Goal: Transaction & Acquisition: Purchase product/service

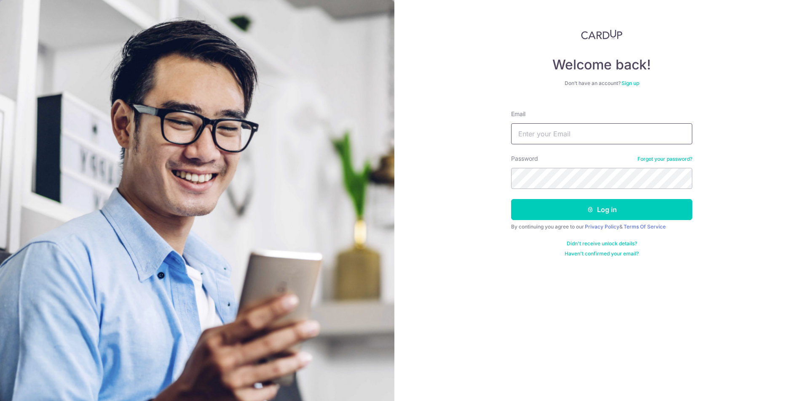
click at [546, 132] on input "Email" at bounding box center [601, 133] width 181 height 21
click at [556, 139] on input "Email" at bounding box center [601, 133] width 181 height 21
type input "[EMAIL_ADDRESS][DOMAIN_NAME]"
click at [565, 206] on button "Log in" at bounding box center [601, 209] width 181 height 21
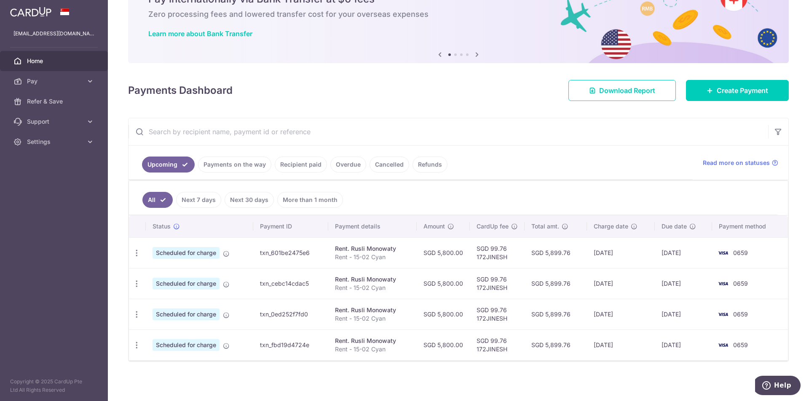
scroll to position [45, 0]
click at [82, 82] on span "Pay" at bounding box center [55, 81] width 56 height 8
click at [721, 88] on span "Create Payment" at bounding box center [741, 90] width 51 height 10
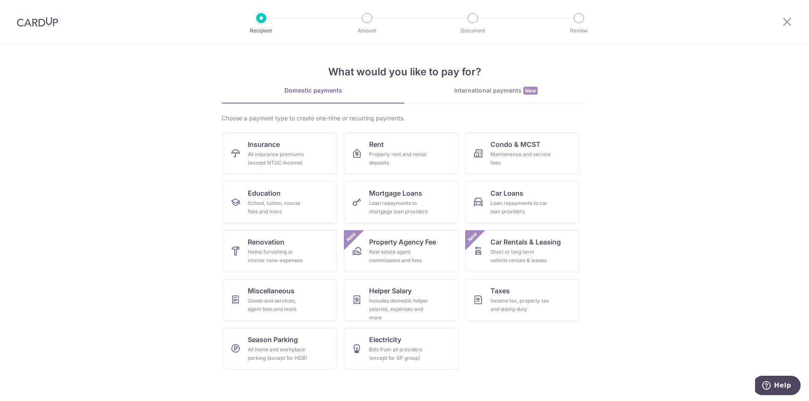
click at [470, 97] on link "International payments New" at bounding box center [495, 94] width 183 height 17
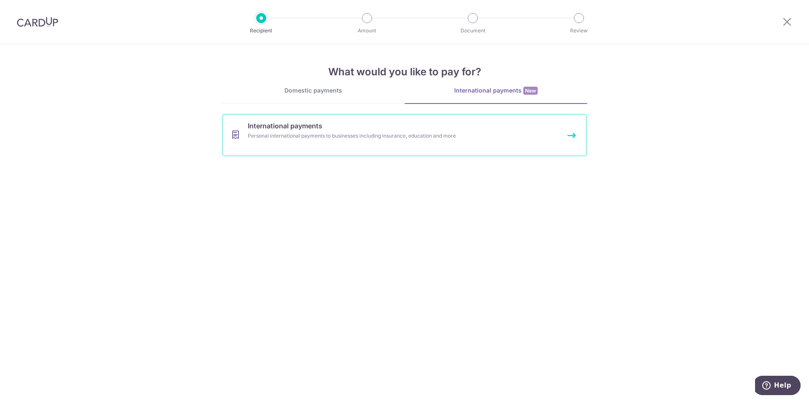
click at [424, 136] on div "Personal international payments to businesses including insurance, education an…" at bounding box center [393, 136] width 291 height 8
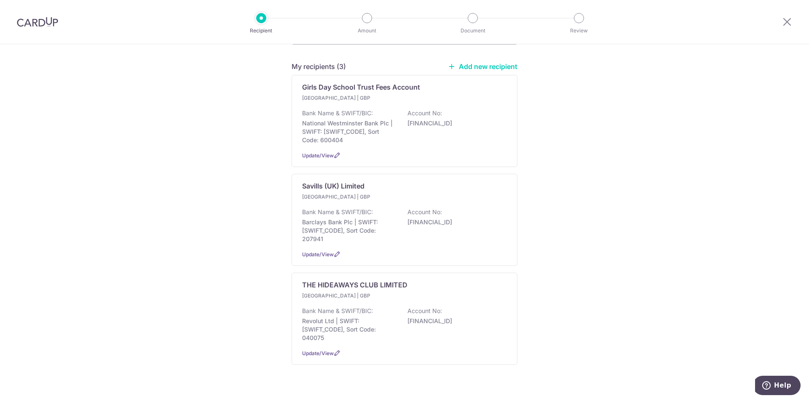
click at [472, 226] on div "Bank Name & SWIFT/BIC: Barclays Bank Plc | SWIFT: BARCGB22, Sort Code: 207941 A…" at bounding box center [404, 225] width 205 height 35
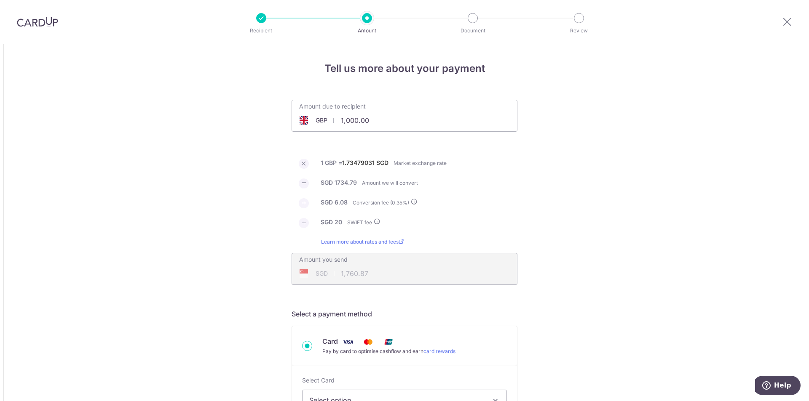
click at [392, 121] on input "1,000.00" at bounding box center [357, 120] width 130 height 19
type input "1"
type input "8,600.00"
type input "14,991.80"
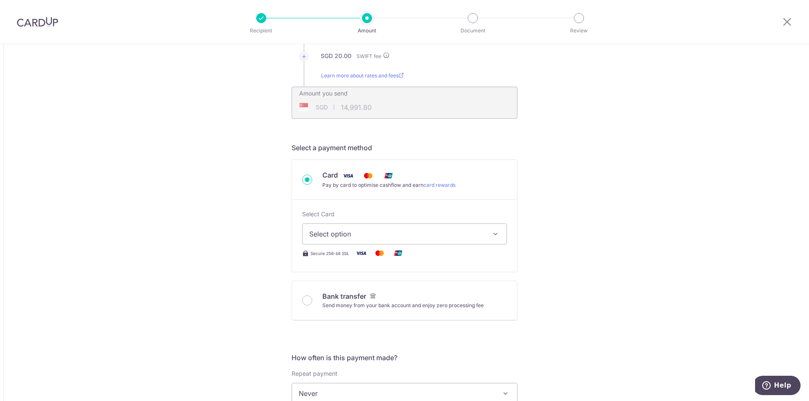
scroll to position [168, 0]
click at [429, 232] on span "Select option" at bounding box center [396, 232] width 175 height 10
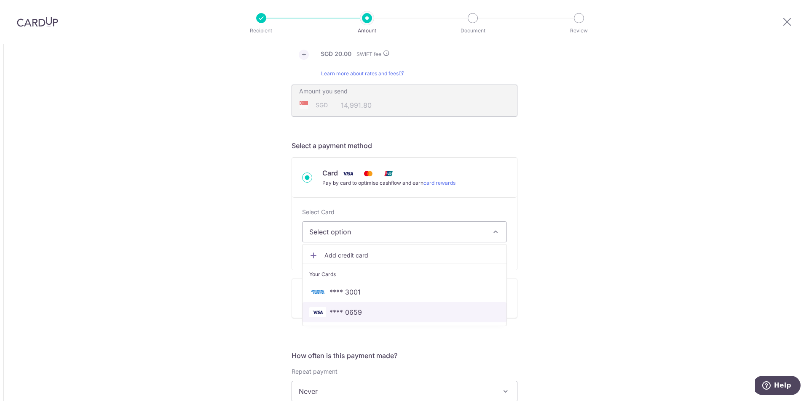
click at [368, 310] on span "**** 0659" at bounding box center [404, 312] width 190 height 10
type input "8,600.00"
type input "14,991.78"
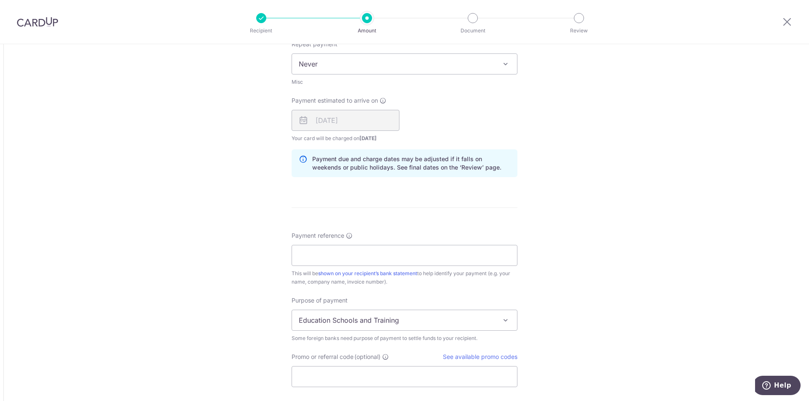
scroll to position [505, 0]
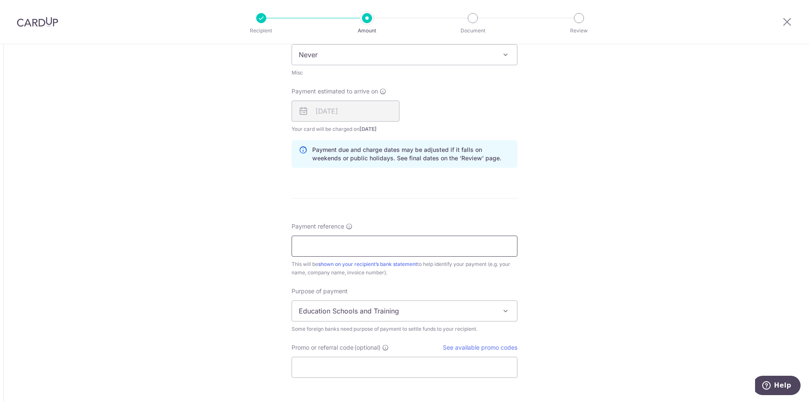
click at [377, 247] on input "Payment reference" at bounding box center [404, 246] width 226 height 21
type input "71 Winchendon Road - Jinesh Patel"
click at [558, 265] on div "Tell us more about your payment Amount due to recipient GBP 8,600.00 8600 1 GBP…" at bounding box center [404, 46] width 809 height 1014
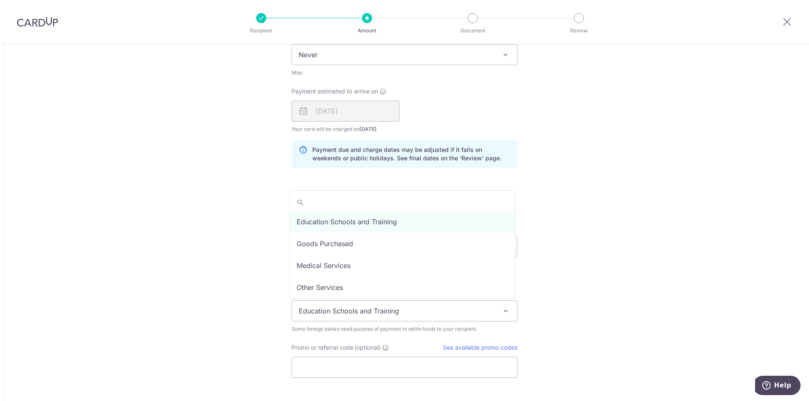
click at [463, 312] on span "Education Schools and Training" at bounding box center [404, 311] width 225 height 20
select select "Other Services"
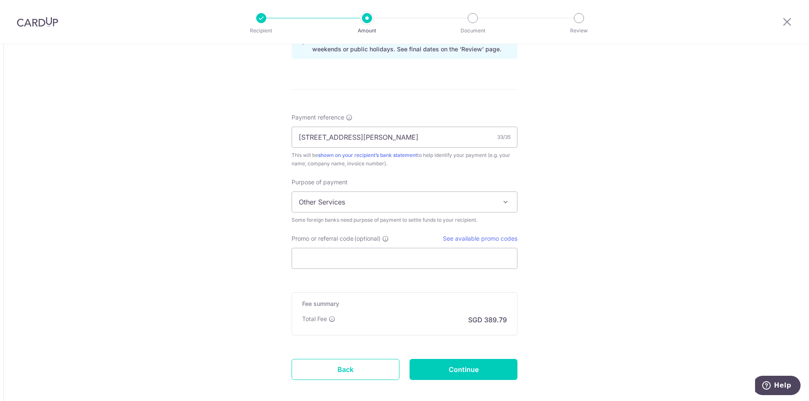
scroll to position [618, 0]
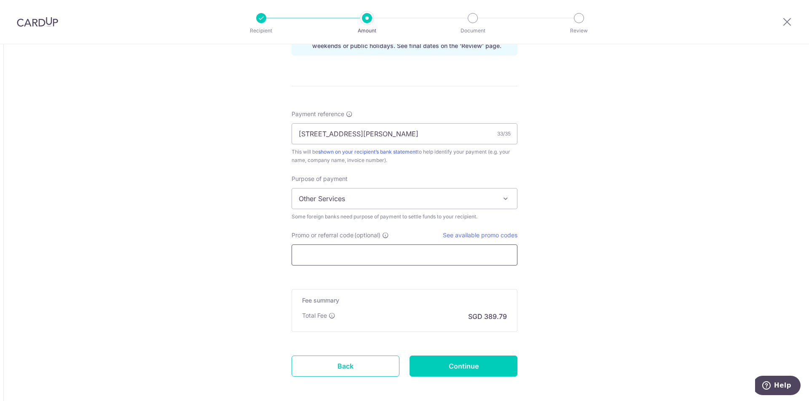
click at [333, 254] on input "Promo or referral code (optional)" at bounding box center [404, 255] width 226 height 21
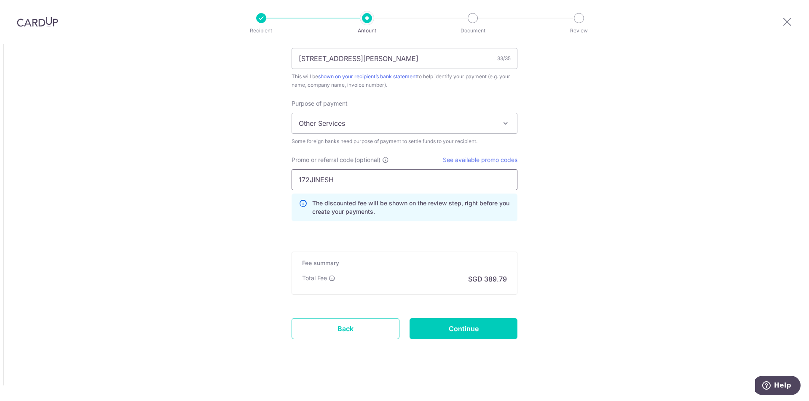
scroll to position [695, 0]
type input "172JINESH"
click at [470, 326] on input "Continue" at bounding box center [463, 327] width 108 height 21
type input "Create Schedule"
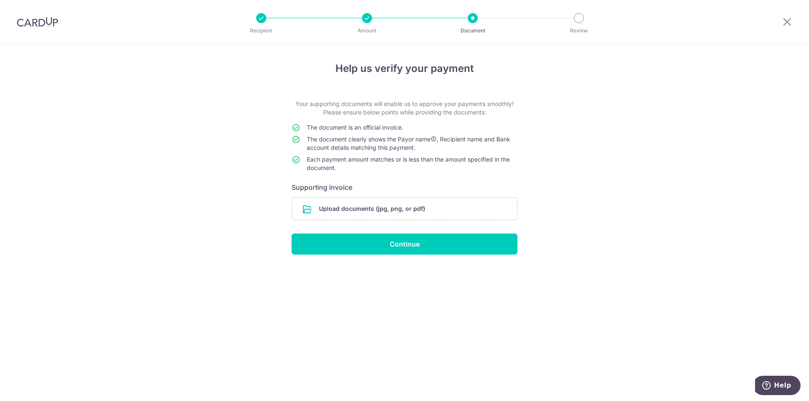
click at [401, 209] on input "file" at bounding box center [404, 209] width 225 height 22
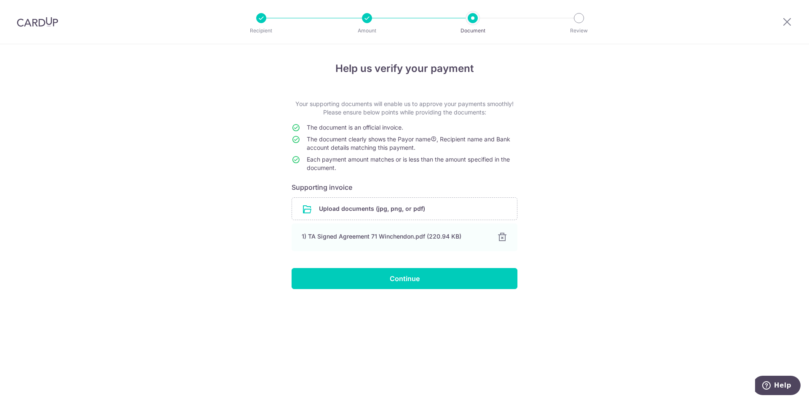
click at [391, 240] on div "1) TA Signed Agreement 71 Winchendon.pdf (220.94 KB)" at bounding box center [394, 236] width 185 height 8
click at [395, 243] on div "1) TA Signed Agreement 71 Winchendon.pdf (220.94 KB) 100% Done Download" at bounding box center [404, 238] width 226 height 28
click at [379, 235] on div "1) TA Signed Agreement 71 Winchendon.pdf (220.94 KB)" at bounding box center [394, 236] width 185 height 8
click at [355, 235] on div "1) TA Signed Agreement 71 Winchendon.pdf (220.94 KB)" at bounding box center [394, 236] width 185 height 8
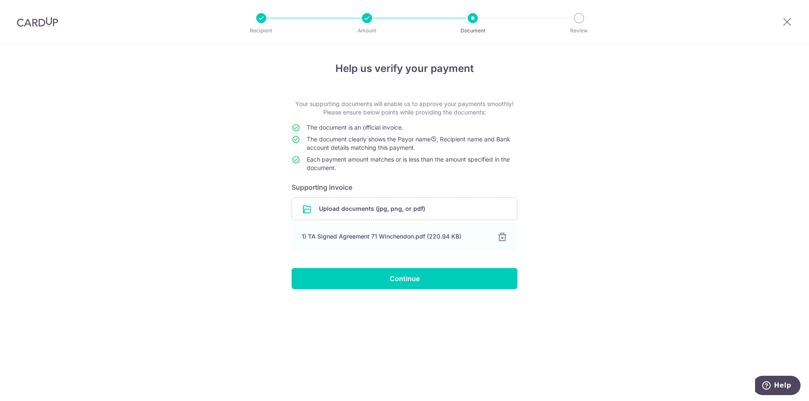
click at [503, 238] on div at bounding box center [502, 237] width 10 height 10
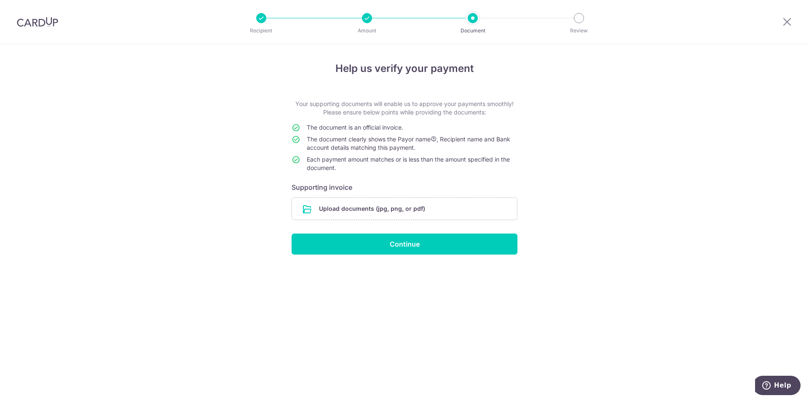
click at [443, 201] on input "file" at bounding box center [404, 209] width 225 height 22
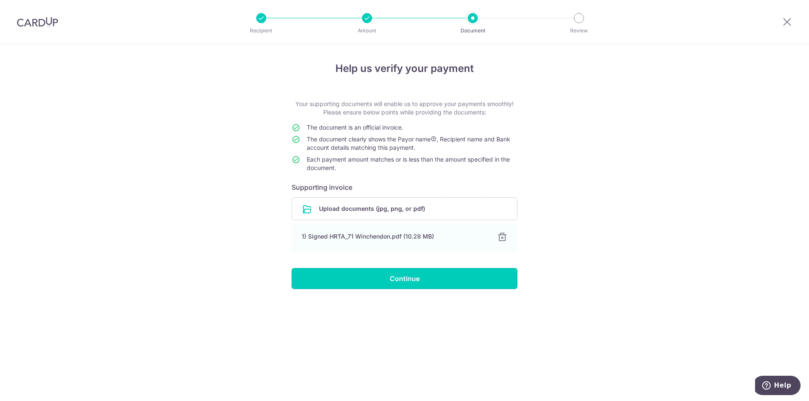
click at [412, 283] on input "Continue" at bounding box center [404, 278] width 226 height 21
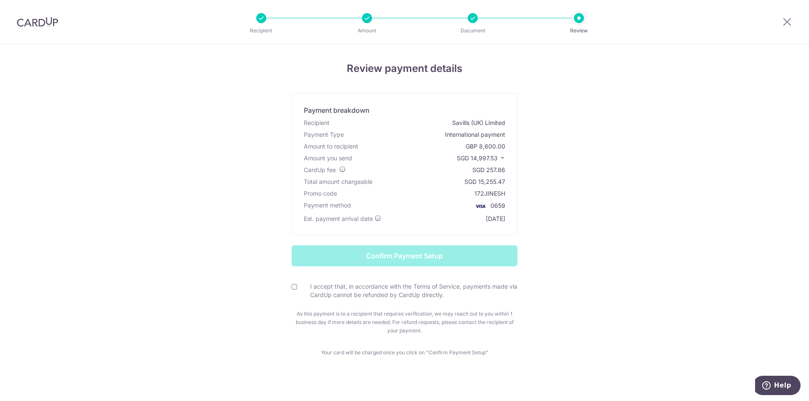
click at [292, 285] on input "I accept that, in accordance with the Terms of Service, payments made via CardU…" at bounding box center [293, 286] width 5 height 5
checkbox input "true"
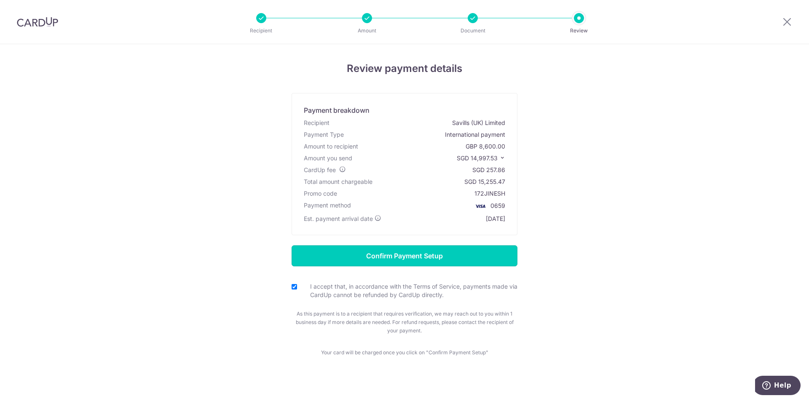
click at [434, 260] on input "Confirm Payment Setup" at bounding box center [404, 256] width 226 height 21
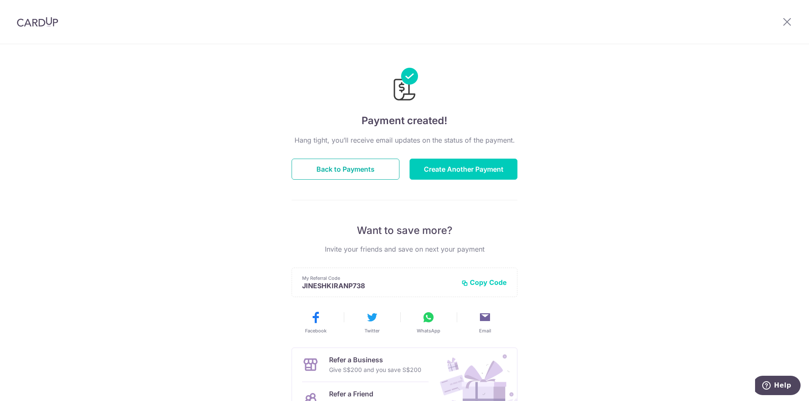
click at [348, 170] on button "Back to Payments" at bounding box center [345, 169] width 108 height 21
